Goal: Navigation & Orientation: Understand site structure

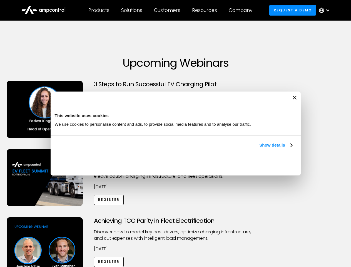
click at [259, 149] on link "Show details" at bounding box center [275, 145] width 33 height 7
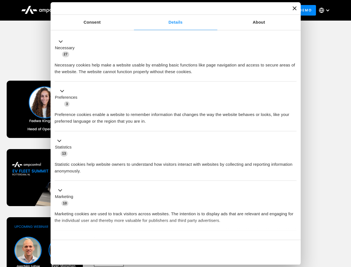
click at [293, 75] on div "Necessary cookies help make a website usable by enabling basic functions like p…" at bounding box center [176, 67] width 242 height 18
click at [345, 224] on div "Achieving TCO Parity in Fleet Electrification Discover how to model key cost dr…" at bounding box center [175, 260] width 349 height 87
click at [171, 10] on div "Customers" at bounding box center [167, 10] width 26 height 6
click at [99, 10] on div "Products" at bounding box center [98, 10] width 21 height 6
click at [132, 10] on div "Solutions" at bounding box center [131, 10] width 21 height 6
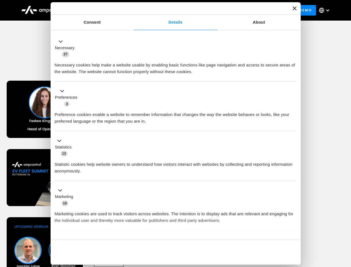
click at [168, 10] on div "Customers" at bounding box center [167, 10] width 26 height 6
click at [206, 10] on div "Resources" at bounding box center [204, 10] width 25 height 6
click at [243, 10] on div "Company" at bounding box center [241, 10] width 24 height 6
click at [326, 10] on div at bounding box center [328, 10] width 4 height 4
